Goal: Task Accomplishment & Management: Complete application form

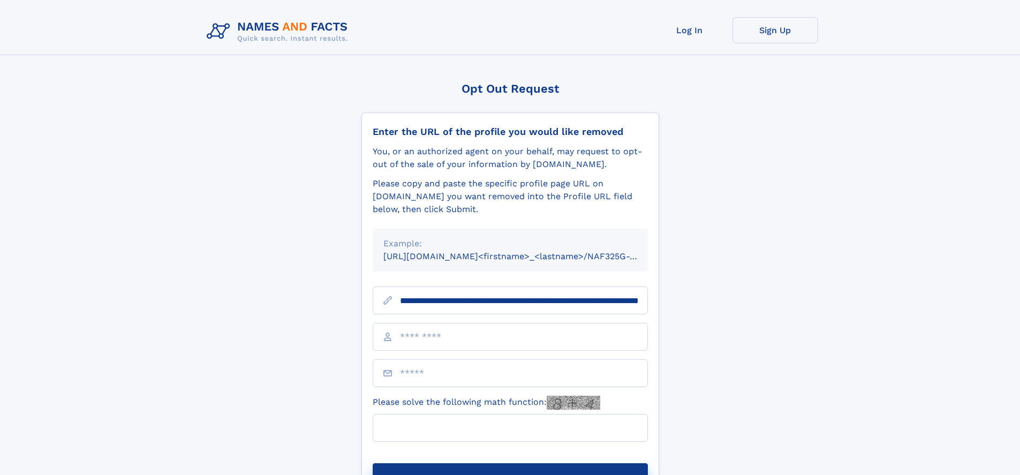
scroll to position [0, 110]
type input "**********"
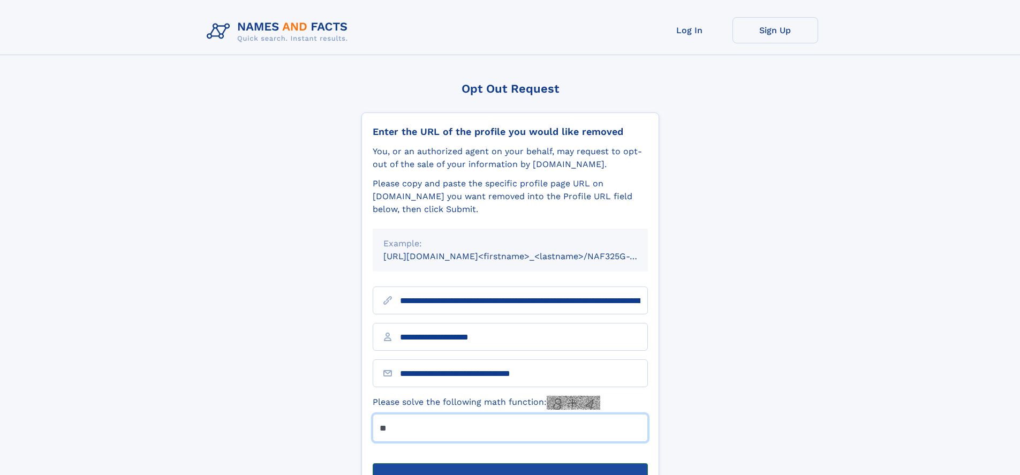
type input "**"
click at [510, 463] on button "Submit Opt Out Request" at bounding box center [510, 480] width 275 height 34
